Goal: Task Accomplishment & Management: Use online tool/utility

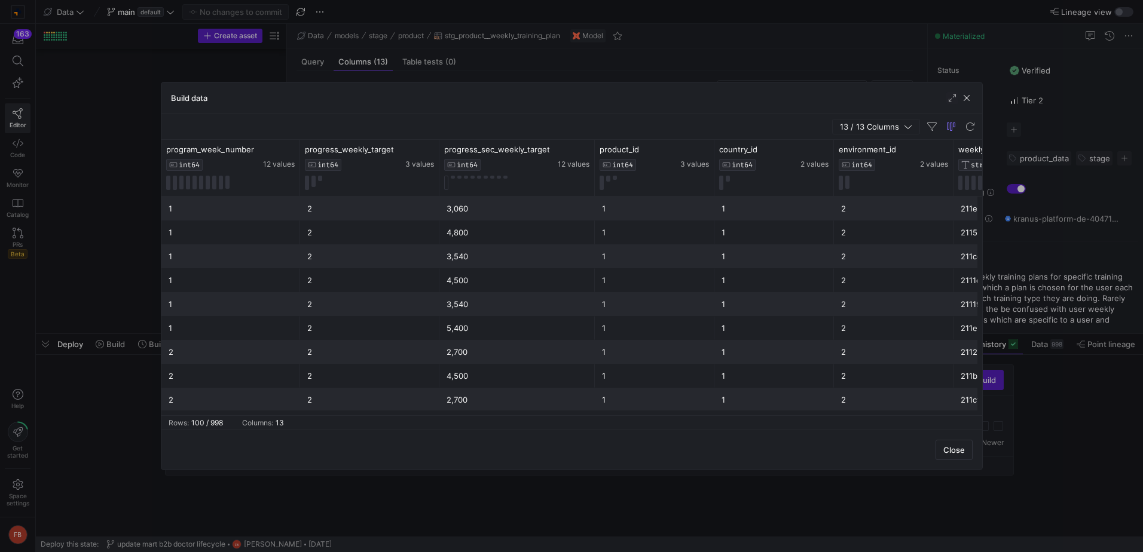
scroll to position [12, 0]
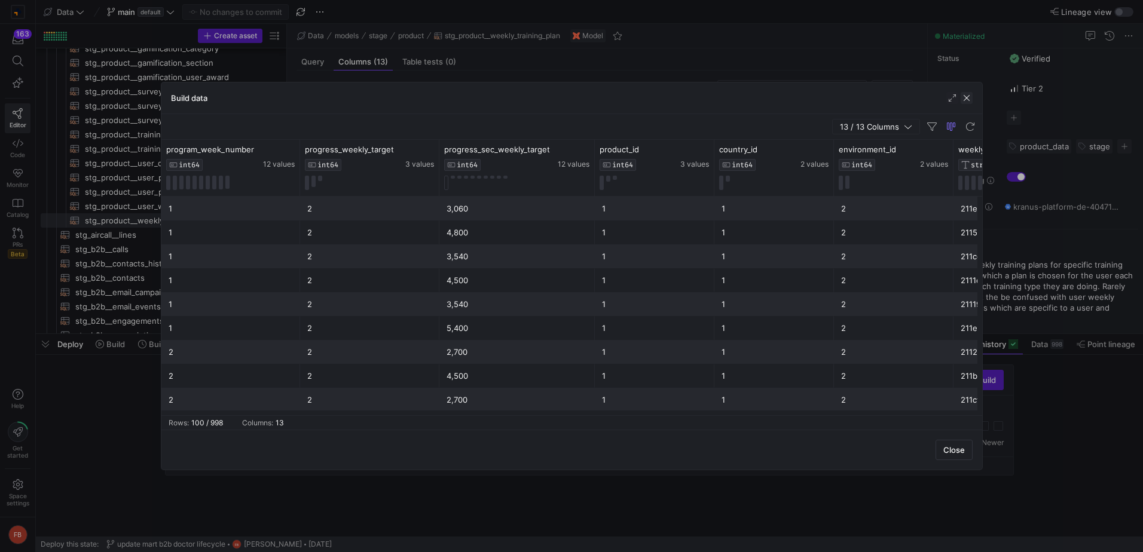
click at [965, 94] on span "button" at bounding box center [967, 98] width 12 height 12
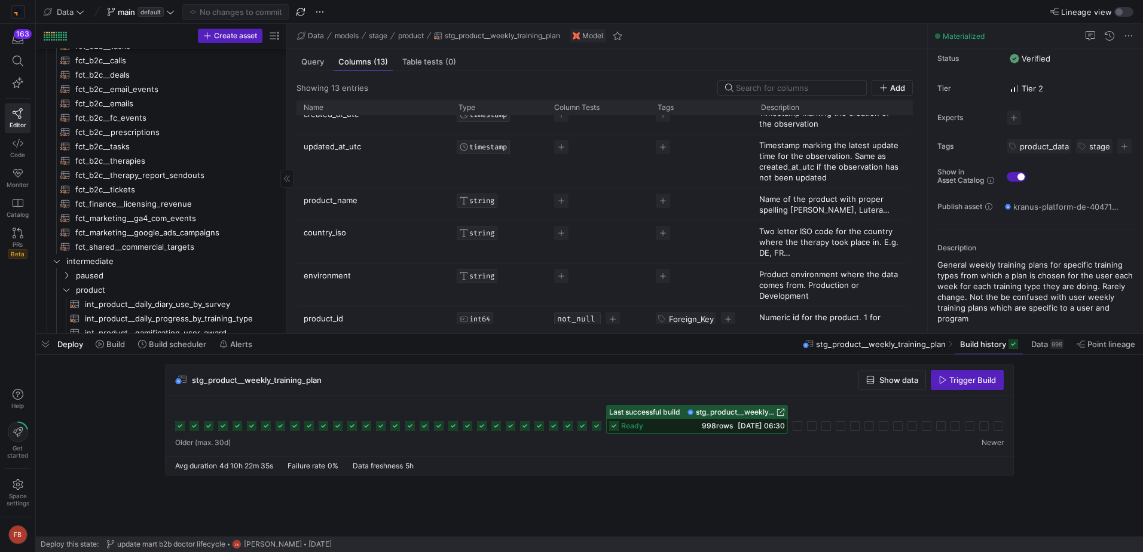
scroll to position [0, 0]
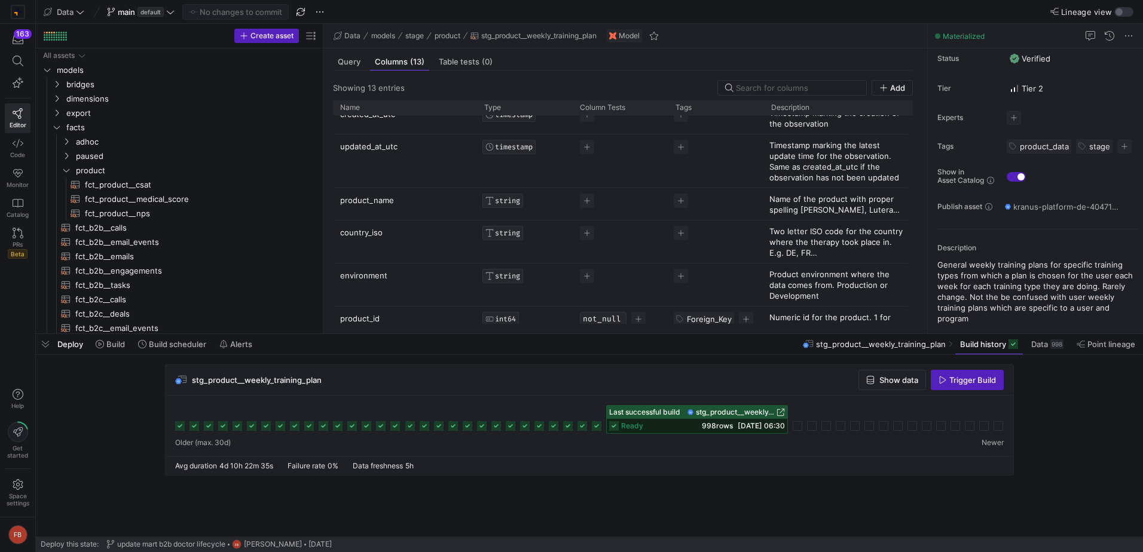
drag, startPoint x: 285, startPoint y: 161, endPoint x: 334, endPoint y: 161, distance: 49.0
click at [334, 161] on as-split "Create asset Drag here to set row groups Drag here to set column labels Group 1…" at bounding box center [589, 179] width 1107 height 310
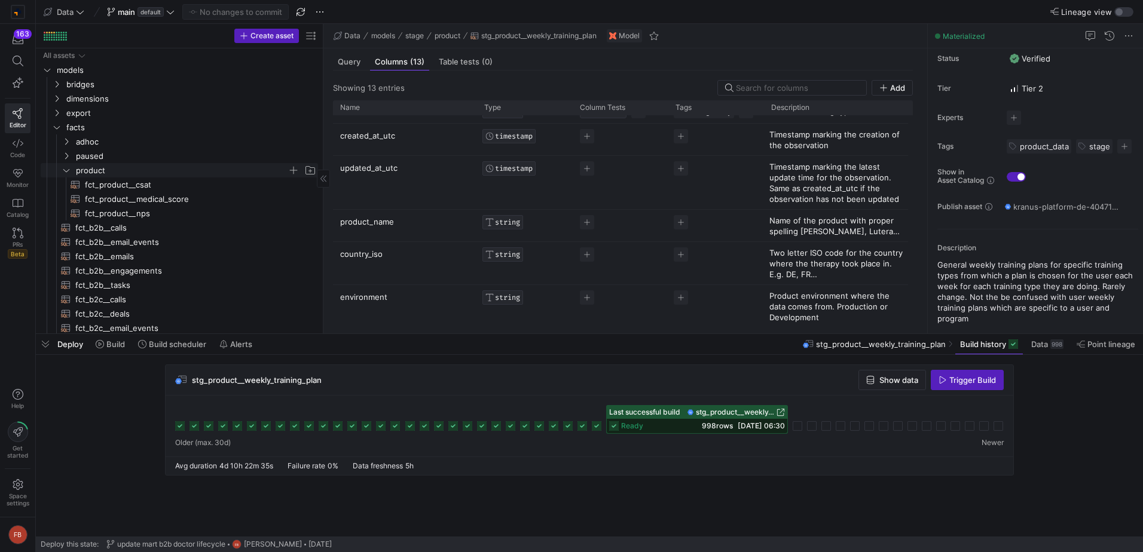
click at [71, 169] on span "product" at bounding box center [188, 170] width 257 height 13
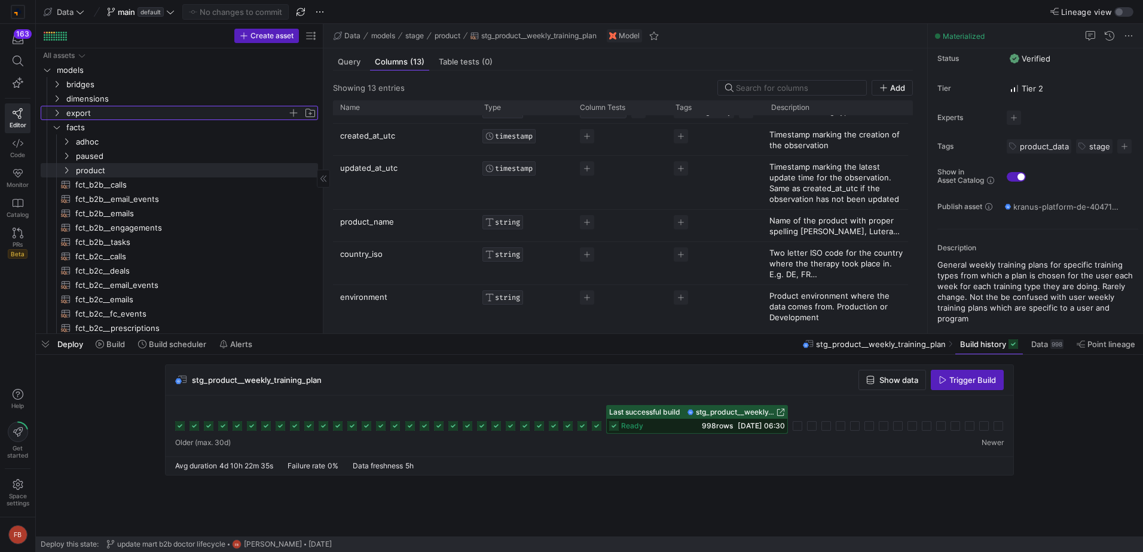
click at [59, 112] on icon "Press SPACE to select this row." at bounding box center [57, 112] width 8 height 7
click at [69, 139] on icon "Press SPACE to select this row." at bounding box center [66, 141] width 8 height 7
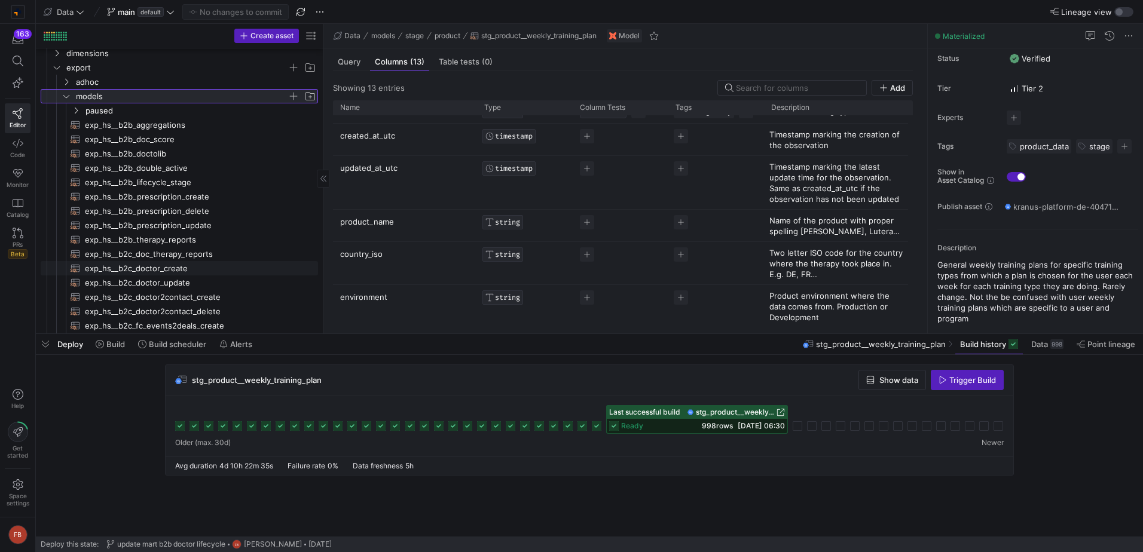
scroll to position [120, 0]
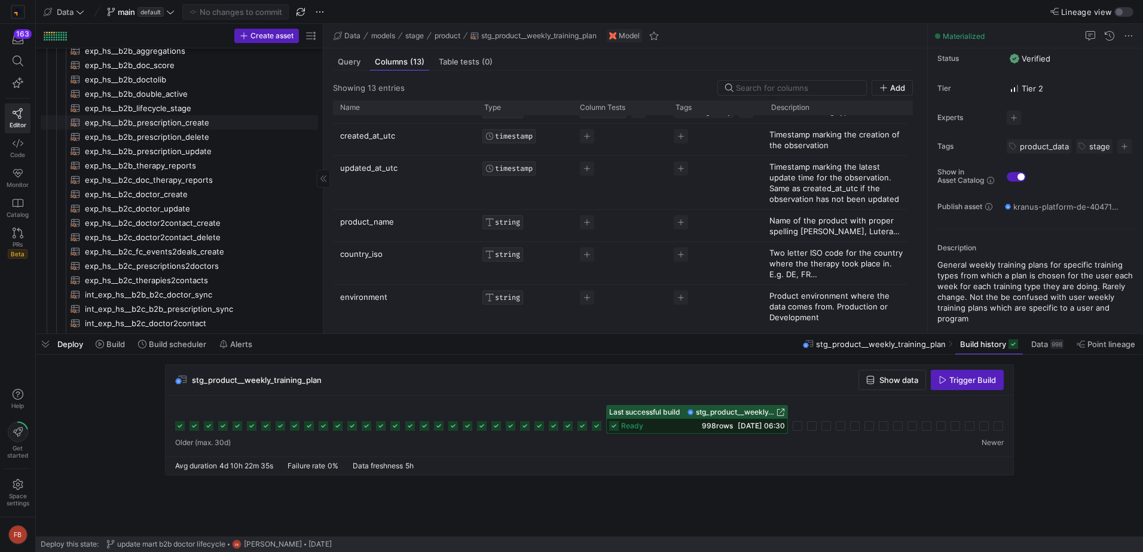
click at [208, 126] on span "exp_hs__b2b_prescription_create​​​​​​​​​​" at bounding box center [194, 123] width 219 height 14
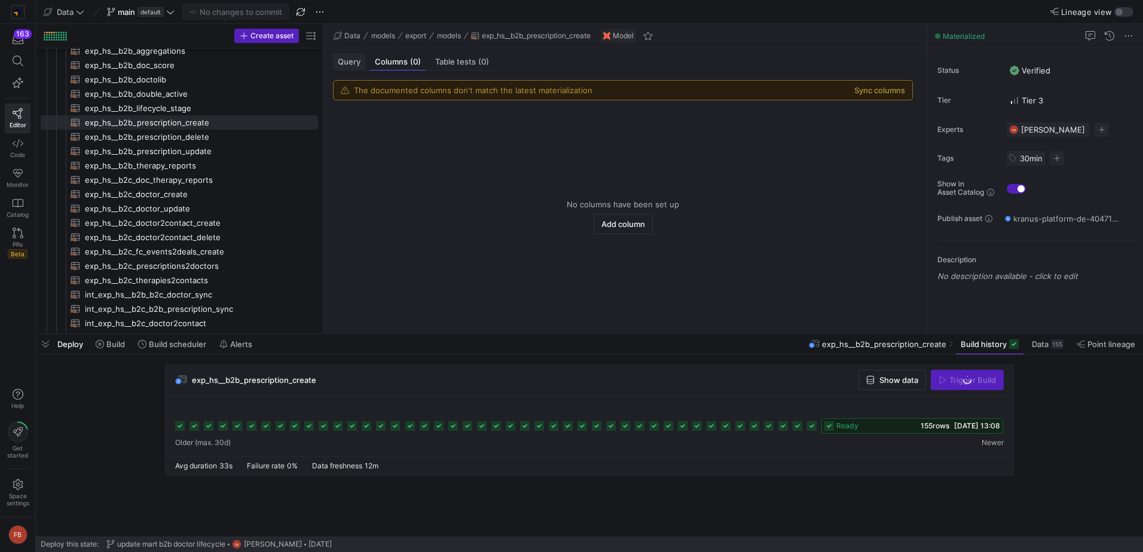
click at [348, 65] on span "Query" at bounding box center [349, 62] width 23 height 8
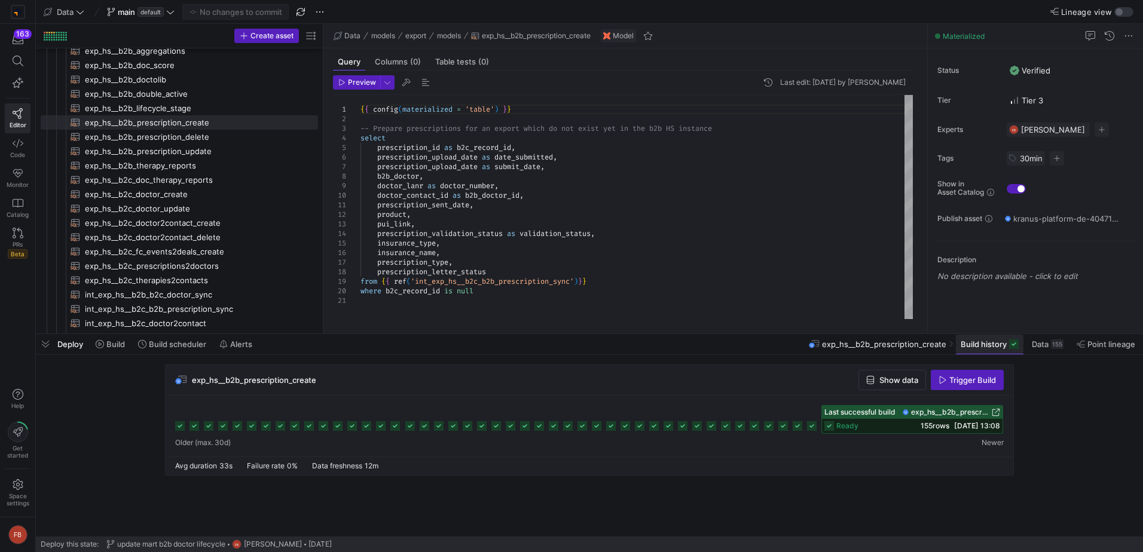
click at [978, 345] on span "Build history" at bounding box center [984, 345] width 46 height 10
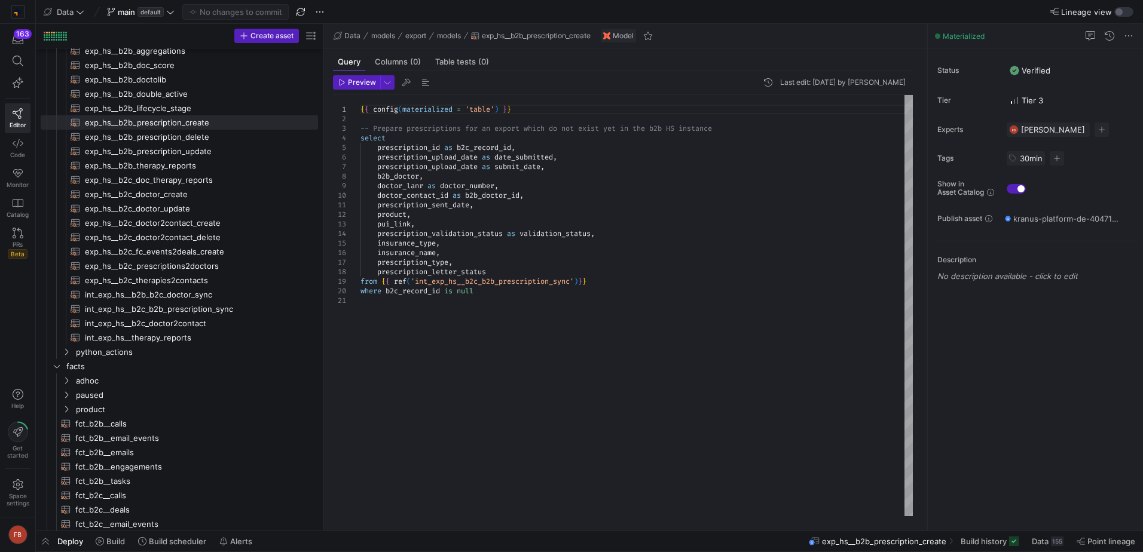
click at [531, 183] on div "{ { config ( materialized = 'table' ) } } -- Prepare prescriptions for an expor…" at bounding box center [636, 305] width 552 height 421
click at [205, 153] on span "exp_hs__b2b_prescription_update​​​​​​​​​​" at bounding box center [194, 152] width 219 height 14
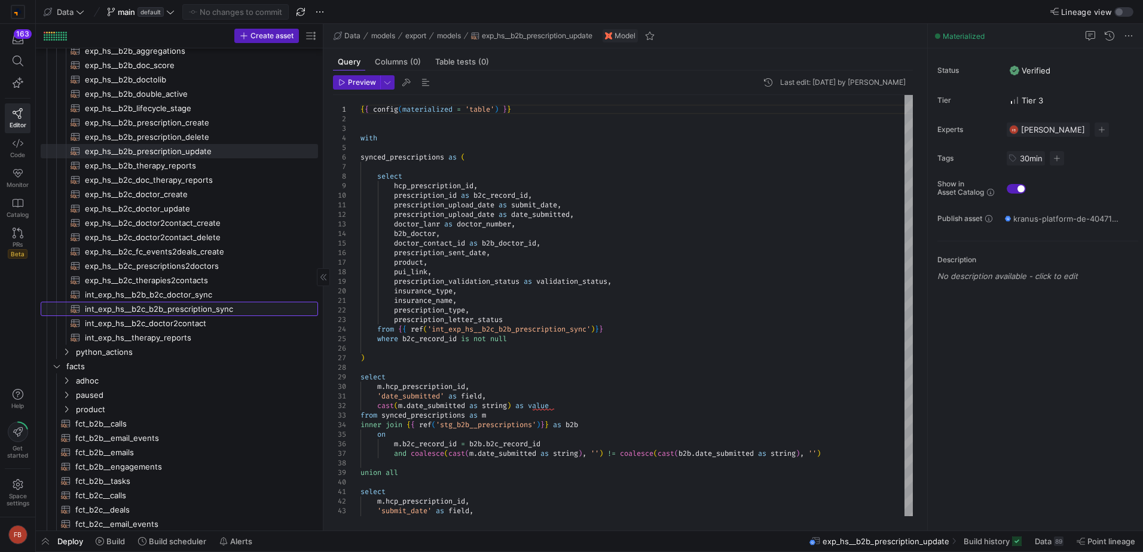
click at [216, 310] on span "int_exp_hs__b2c_b2b_prescription_sync​​​​​​​​​​" at bounding box center [194, 309] width 219 height 14
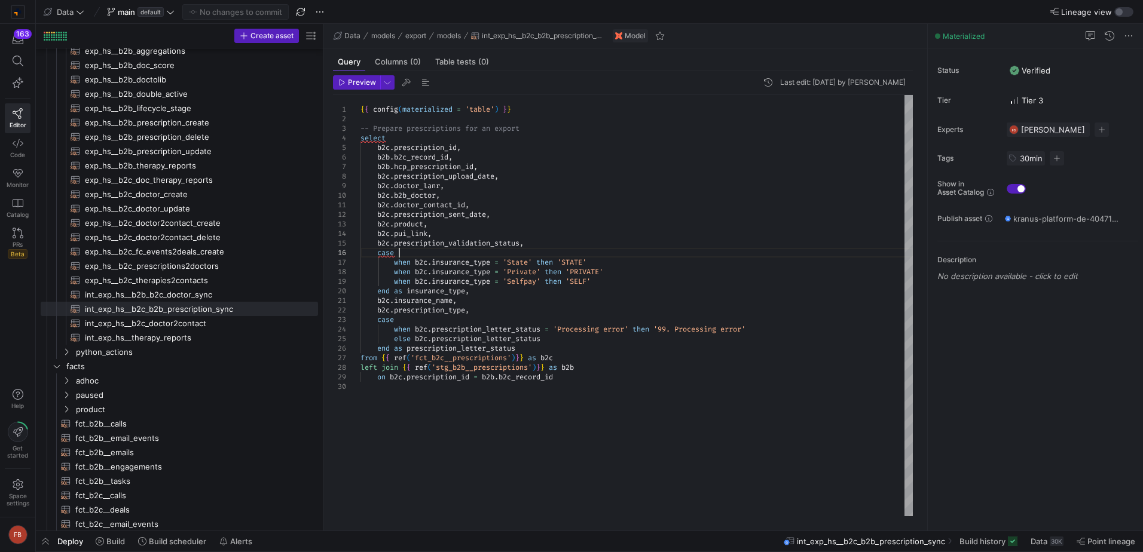
click at [454, 252] on div "{ { config ( materialized = 'table' ) } } -- Prepare prescriptions for an expor…" at bounding box center [636, 305] width 552 height 421
type textarea "[DOMAIN_NAME]_name, b2c.prescription_type, case when b2c.prescription_letter_st…"
click at [669, 380] on div "{ { config ( materialized = 'table' ) } } -- Prepare prescriptions for an expor…" at bounding box center [636, 305] width 552 height 421
